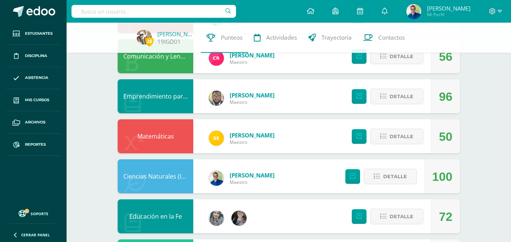
scroll to position [8, 0]
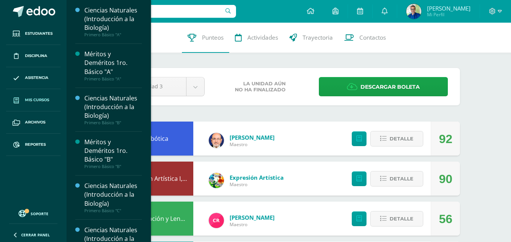
click at [36, 100] on span "Mis cursos" at bounding box center [37, 100] width 24 height 6
